Goal: Transaction & Acquisition: Purchase product/service

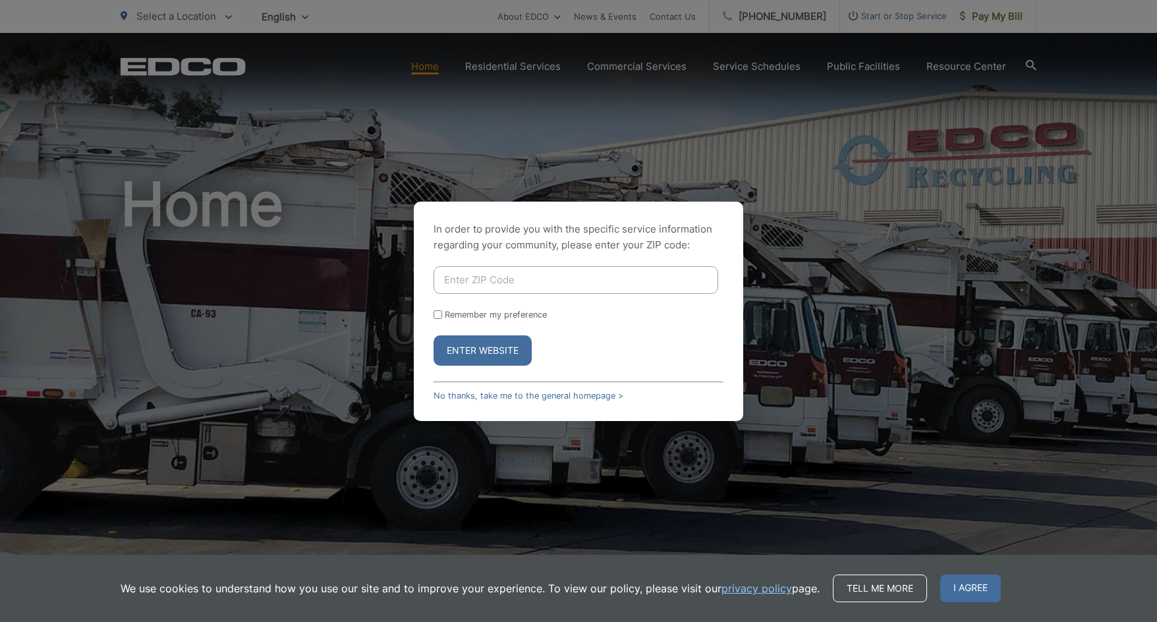
click at [479, 281] on input "Enter ZIP Code" at bounding box center [576, 280] width 285 height 28
type input "91945"
click at [436, 312] on input "Remember my preference" at bounding box center [438, 314] width 9 height 9
checkbox input "true"
click at [469, 351] on button "Enter Website" at bounding box center [483, 350] width 98 height 30
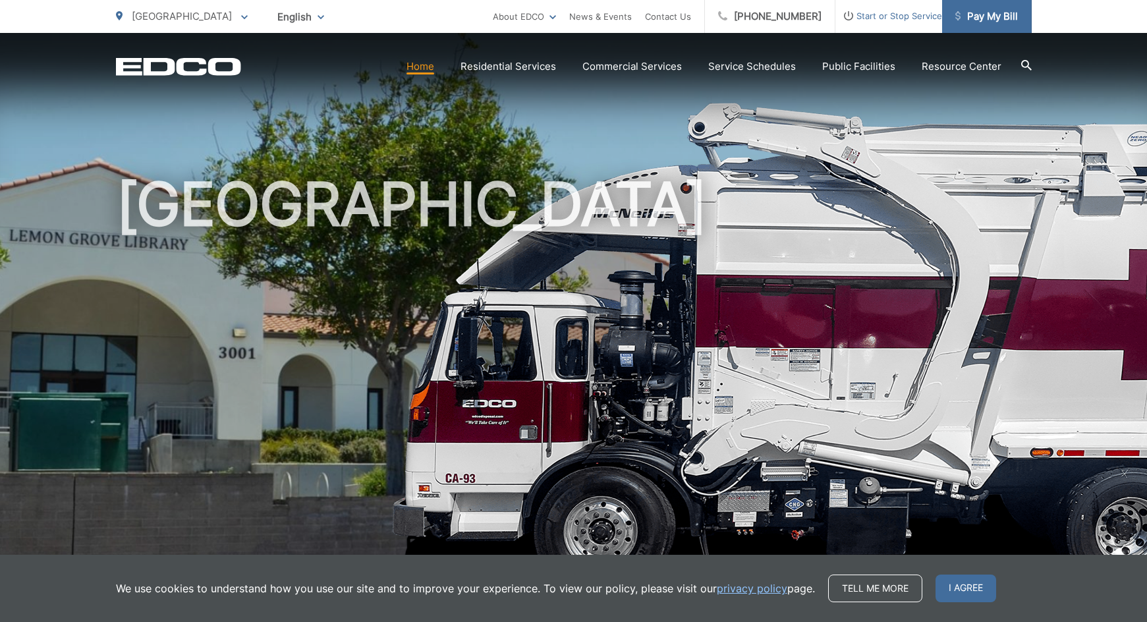
click at [981, 11] on span "Pay My Bill" at bounding box center [987, 17] width 63 height 16
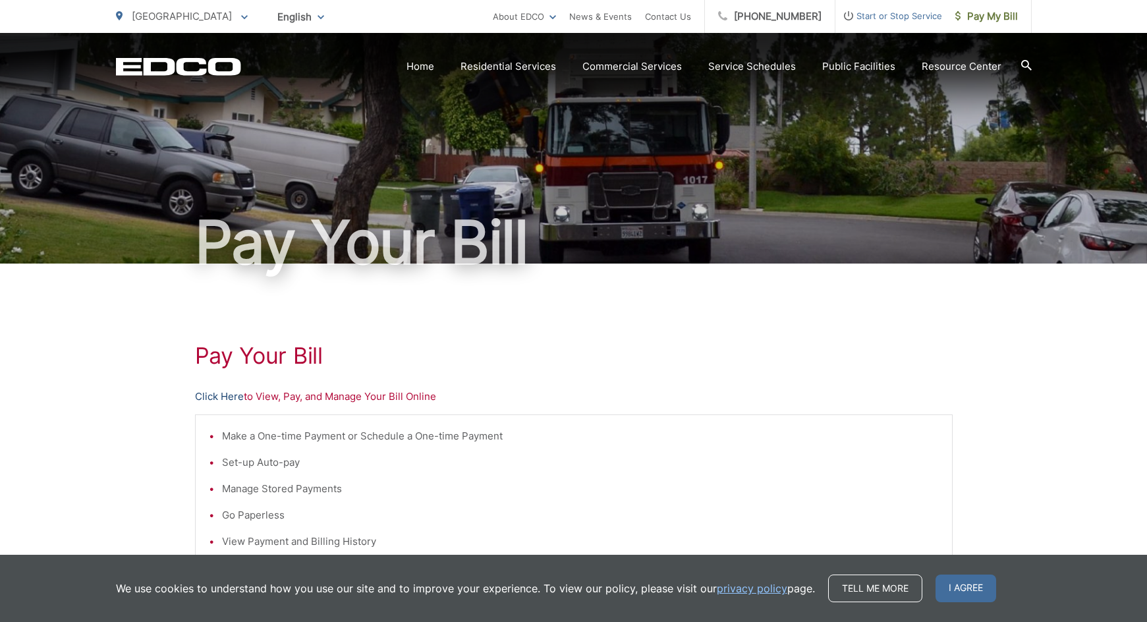
click at [218, 391] on link "Click Here" at bounding box center [219, 397] width 49 height 16
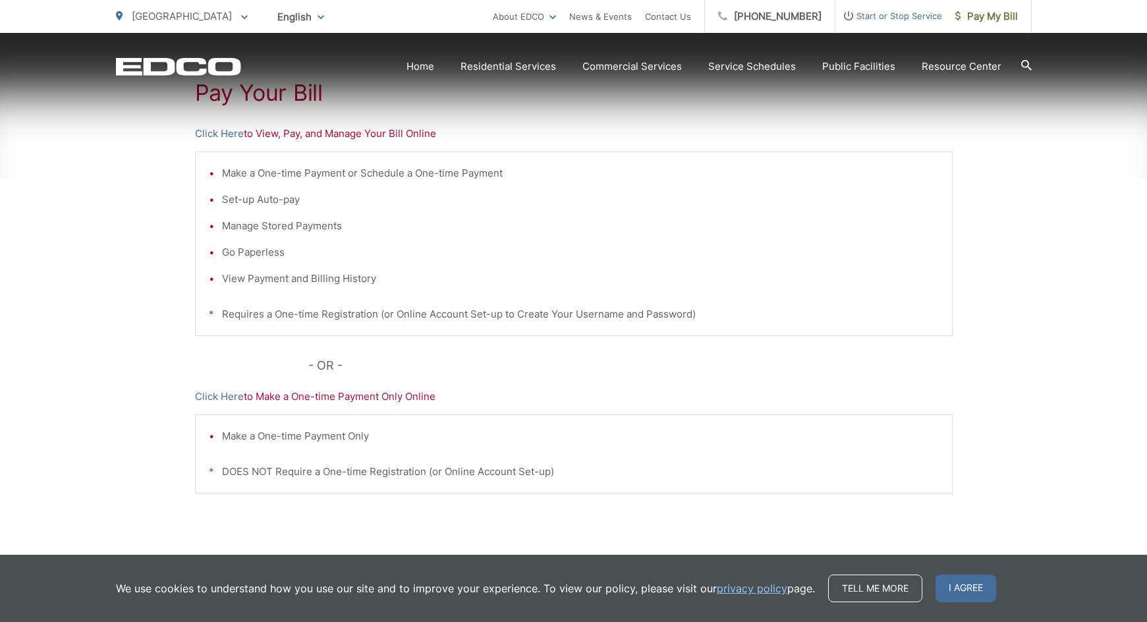
scroll to position [264, 0]
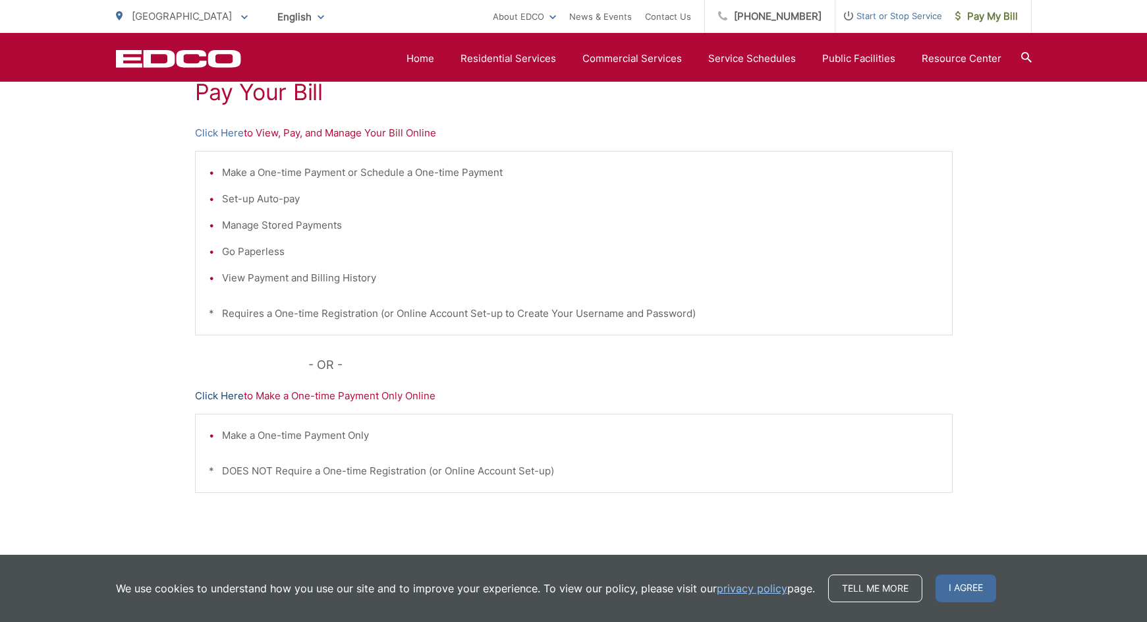
click at [215, 391] on link "Click Here" at bounding box center [219, 396] width 49 height 16
click at [216, 132] on link "Click Here" at bounding box center [219, 133] width 49 height 16
